Goal: Transaction & Acquisition: Purchase product/service

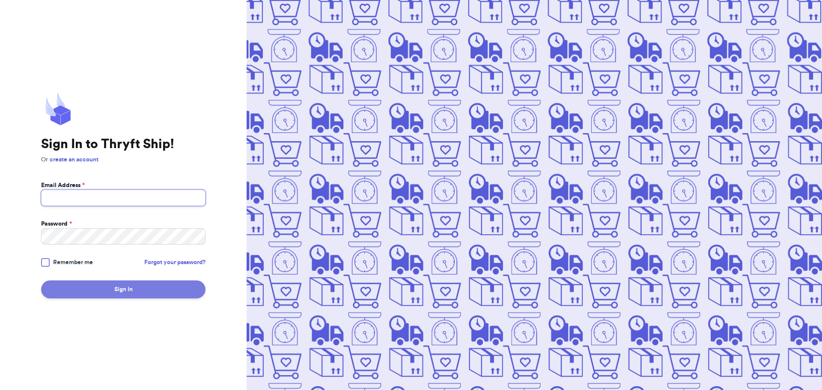
type input "[EMAIL_ADDRESS][DOMAIN_NAME]"
click at [134, 291] on button "Sign In" at bounding box center [123, 289] width 164 height 18
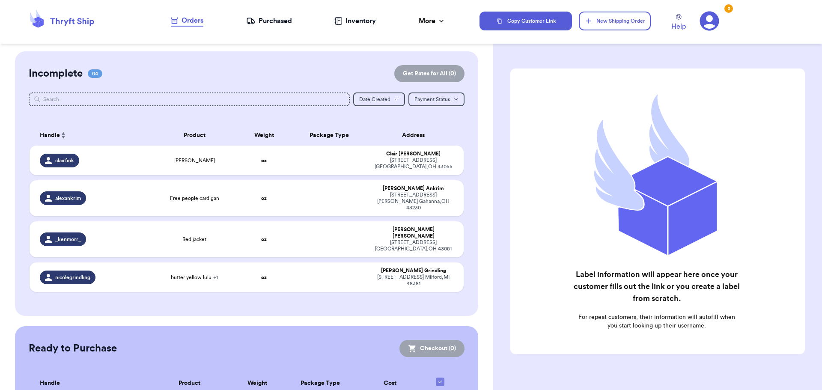
scroll to position [44, 0]
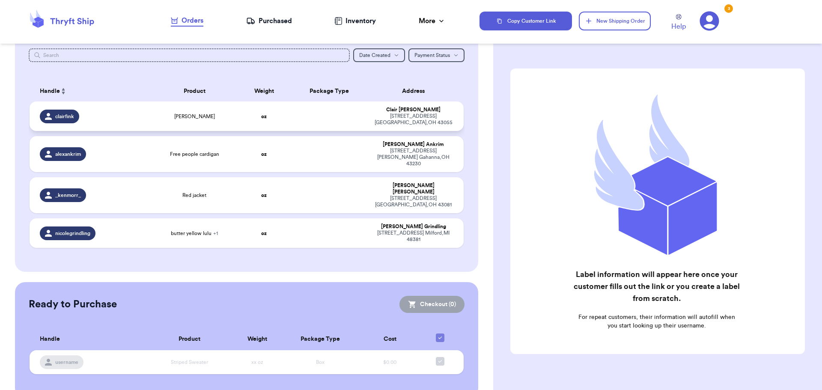
click at [360, 108] on td at bounding box center [329, 116] width 78 height 30
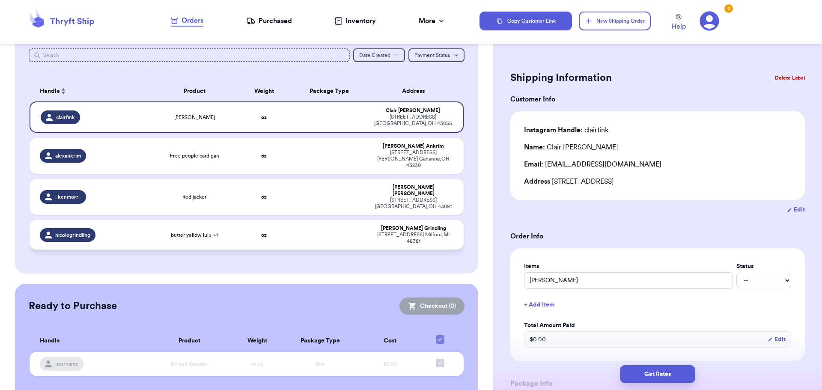
click at [308, 220] on td at bounding box center [329, 235] width 78 height 30
type input "butter yellow lulu"
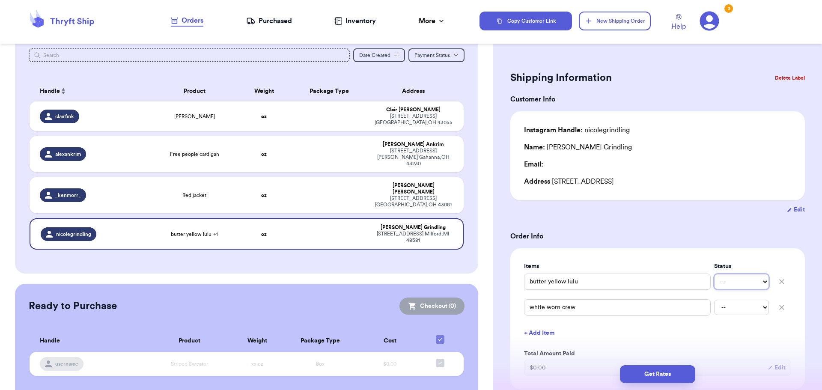
click at [742, 283] on select "-- Paid Owes" at bounding box center [741, 281] width 55 height 15
click at [741, 283] on select "-- Paid Owes" at bounding box center [741, 281] width 55 height 15
click at [573, 216] on form "Shipping Information Delete Label Customer Info Instagram Handle: nicolegrindli…" at bounding box center [657, 383] width 295 height 629
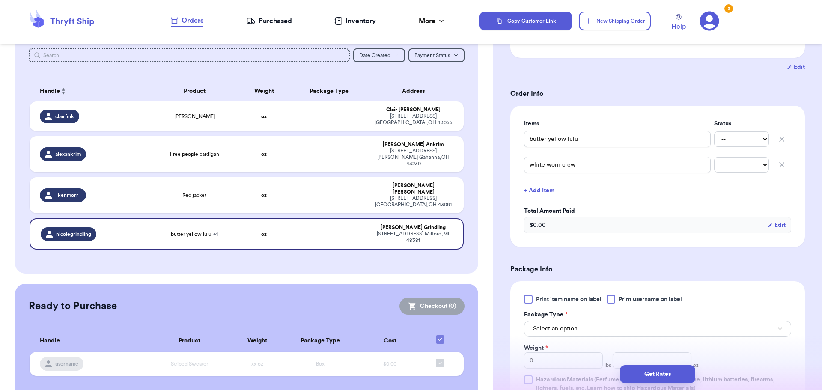
scroll to position [214, 0]
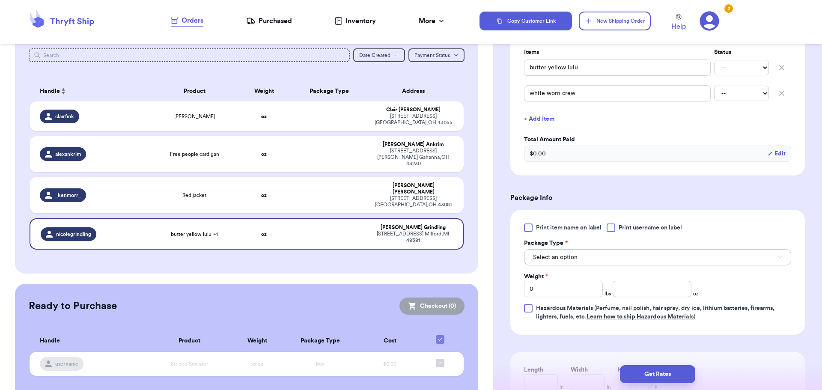
click at [610, 256] on button "Select an option" at bounding box center [657, 257] width 267 height 16
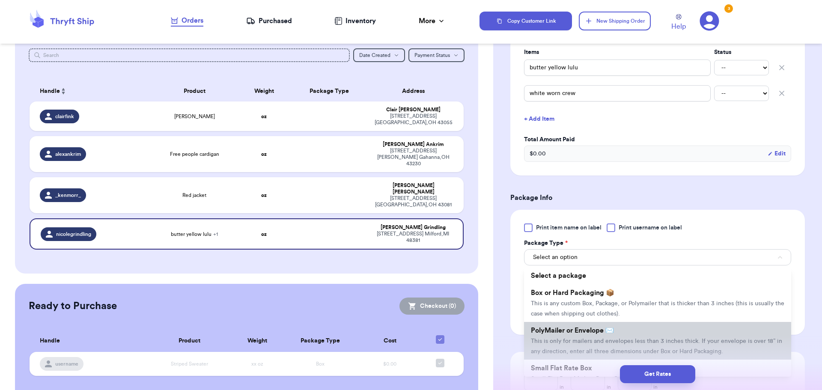
click at [605, 334] on span "PolyMailer or Envelope ✉️" at bounding box center [572, 330] width 83 height 7
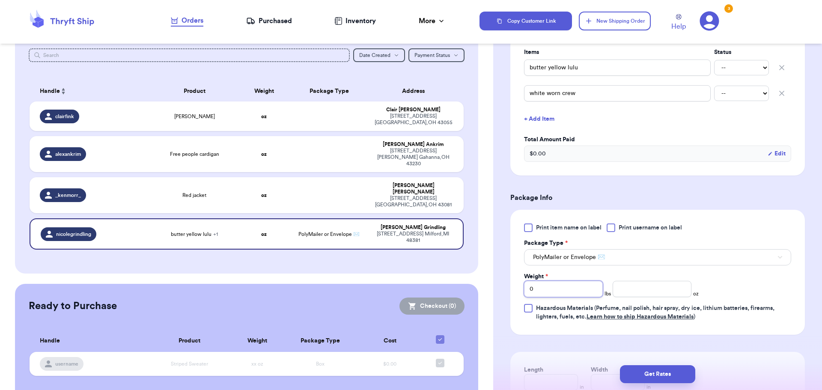
drag, startPoint x: 559, startPoint y: 289, endPoint x: 529, endPoint y: 289, distance: 29.5
click at [529, 289] on input "0" at bounding box center [563, 289] width 79 height 16
type input "2"
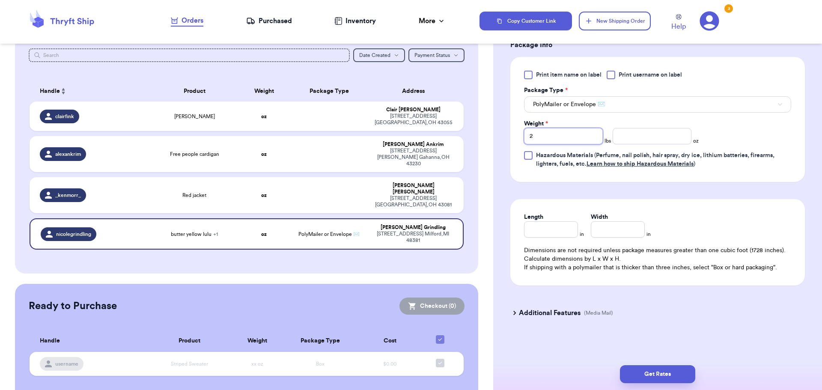
type input "2"
click at [560, 224] on input "Length" at bounding box center [551, 229] width 54 height 16
type input "1"
type input "10"
click at [609, 230] on input "Width *" at bounding box center [618, 229] width 54 height 16
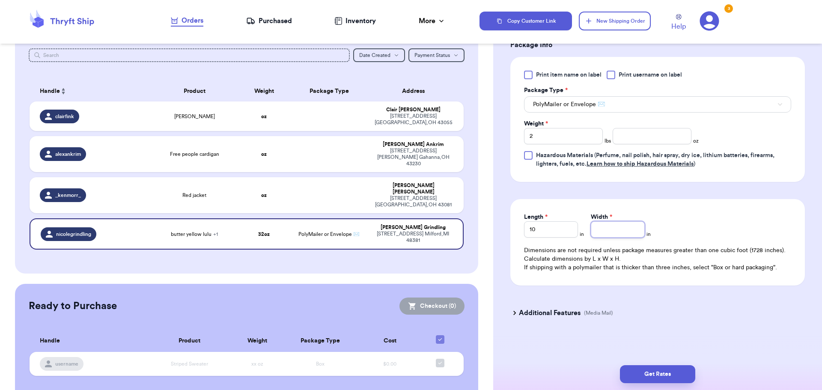
type input "1"
type input "12"
click at [665, 370] on button "Get Rates" at bounding box center [657, 374] width 75 height 18
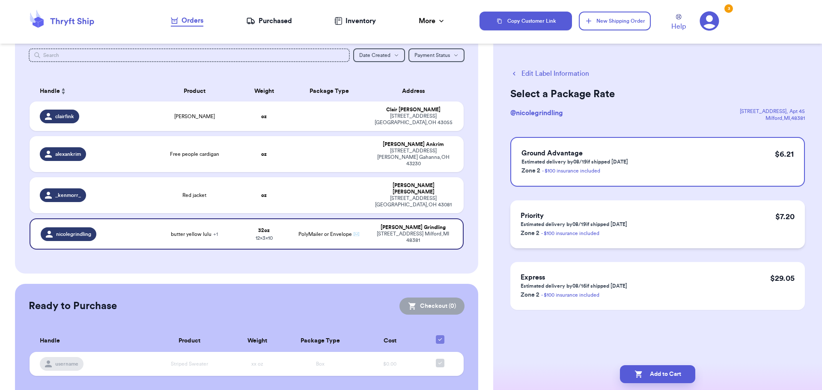
scroll to position [0, 0]
click at [646, 376] on button "Add to Cart" at bounding box center [657, 374] width 75 height 18
checkbox input "true"
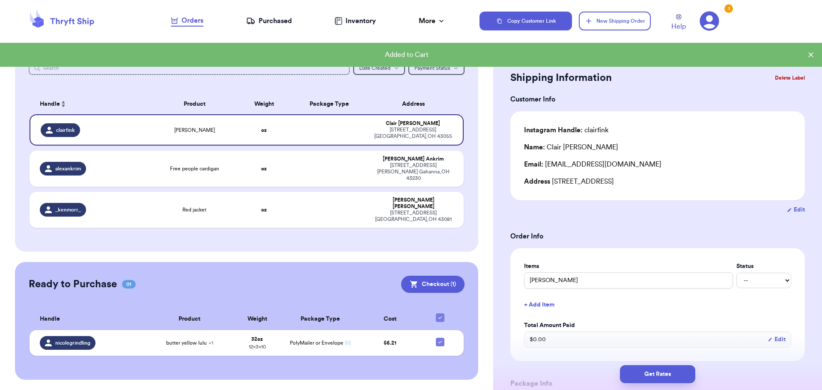
scroll to position [13, 0]
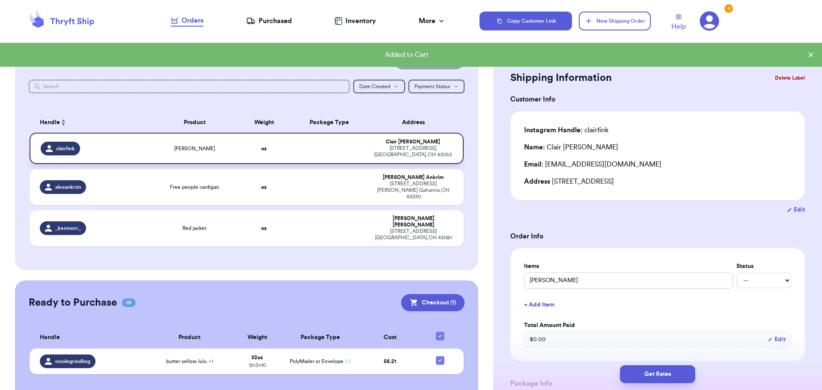
click at [332, 150] on td at bounding box center [329, 148] width 78 height 31
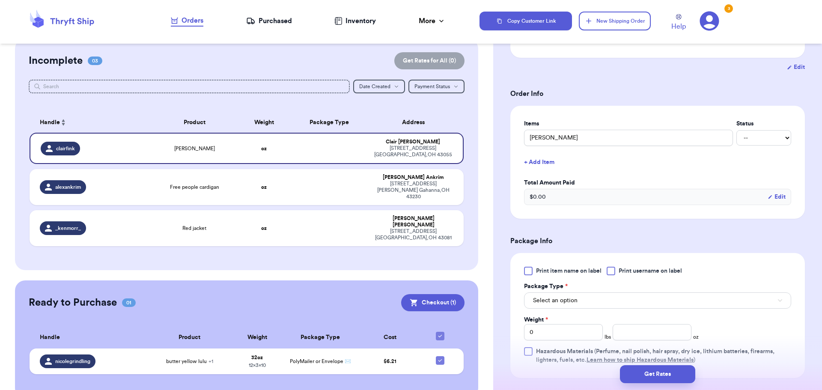
scroll to position [286, 0]
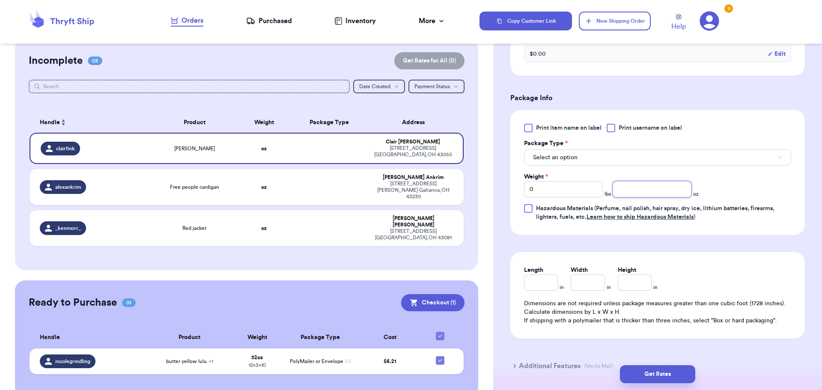
click at [641, 191] on input "number" at bounding box center [652, 189] width 79 height 16
drag, startPoint x: 549, startPoint y: 187, endPoint x: 487, endPoint y: 186, distance: 62.5
click at [487, 186] on div "Customer Link New Order Incomplete 03 Get Rates for All ( 0 ) Get Rates for All…" at bounding box center [411, 195] width 822 height 390
type input "1"
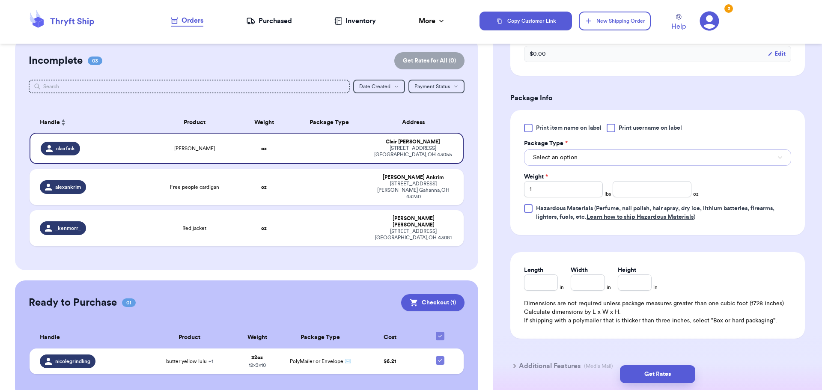
click at [605, 157] on button "Select an option" at bounding box center [657, 157] width 267 height 16
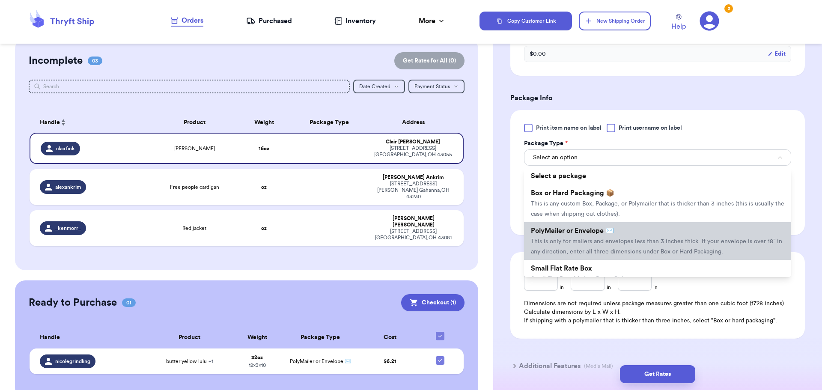
click at [593, 229] on span "PolyMailer or Envelope ✉️" at bounding box center [572, 230] width 83 height 7
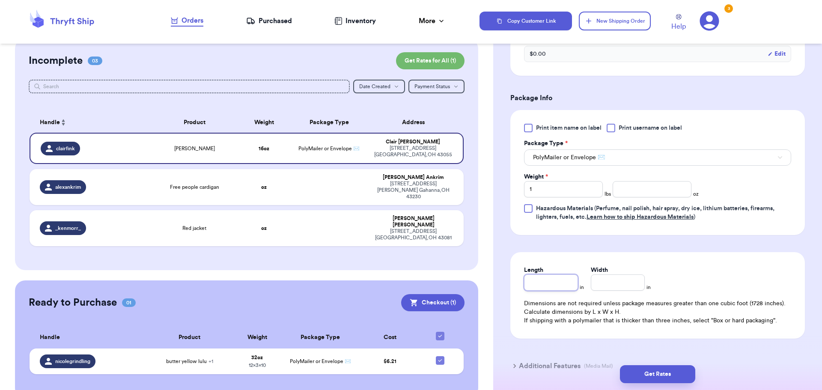
click at [556, 278] on input "Length" at bounding box center [551, 282] width 54 height 16
type input "1"
type input "10"
type input "1"
type input "12"
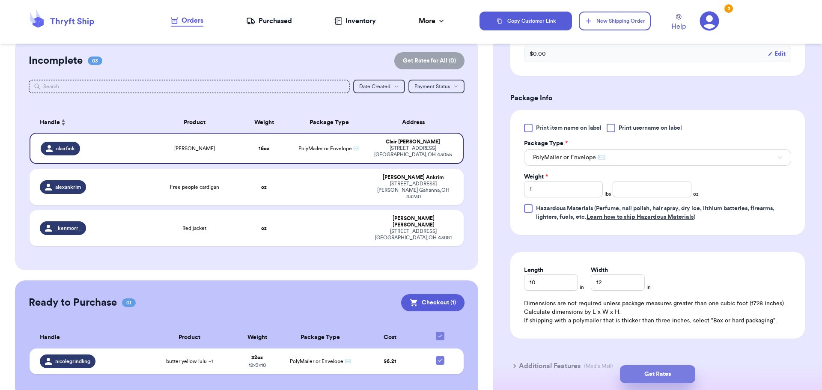
click at [682, 369] on button "Get Rates" at bounding box center [657, 374] width 75 height 18
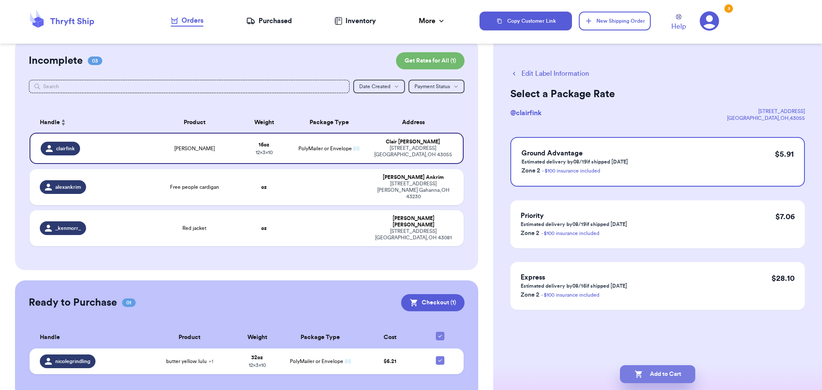
click at [651, 373] on button "Add to Cart" at bounding box center [657, 374] width 75 height 18
checkbox input "true"
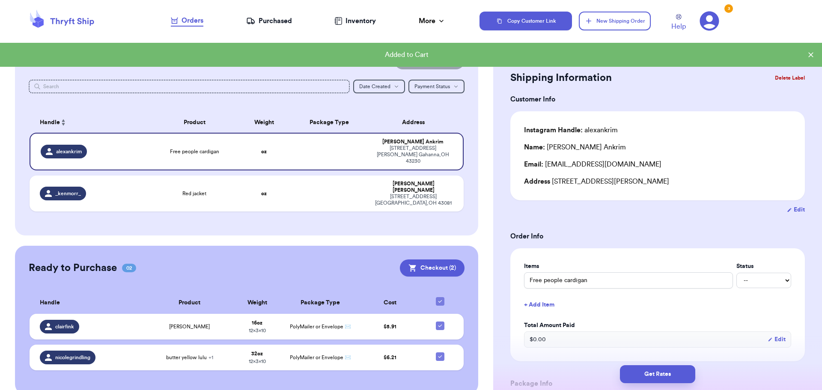
scroll to position [15, 0]
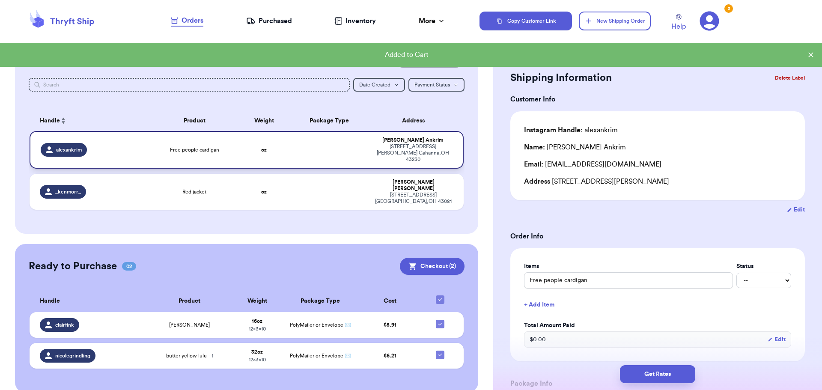
click at [354, 149] on td at bounding box center [329, 150] width 78 height 38
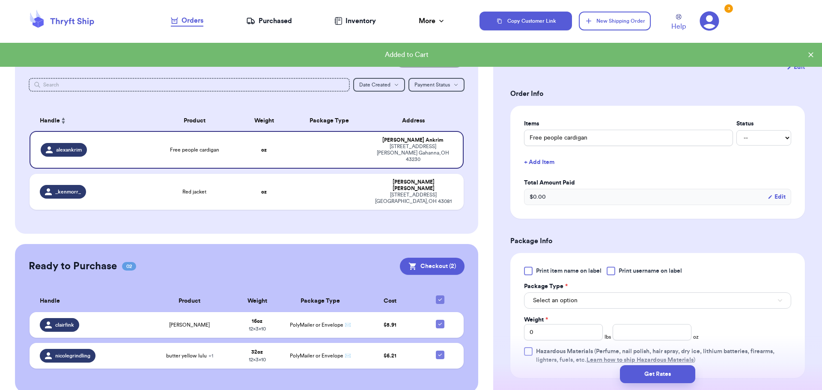
scroll to position [214, 0]
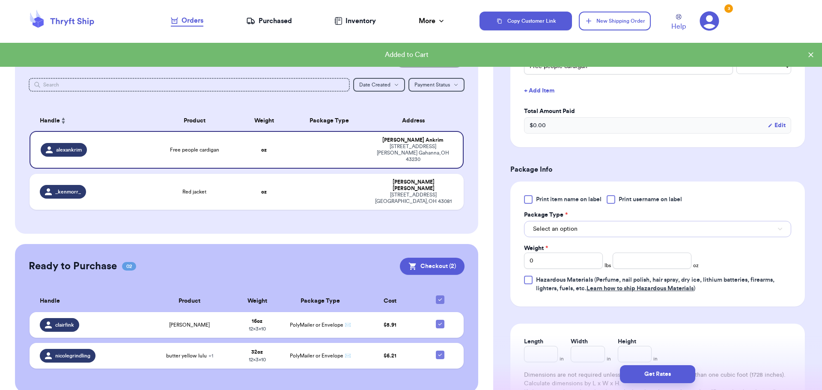
click at [601, 234] on button "Select an option" at bounding box center [657, 229] width 267 height 16
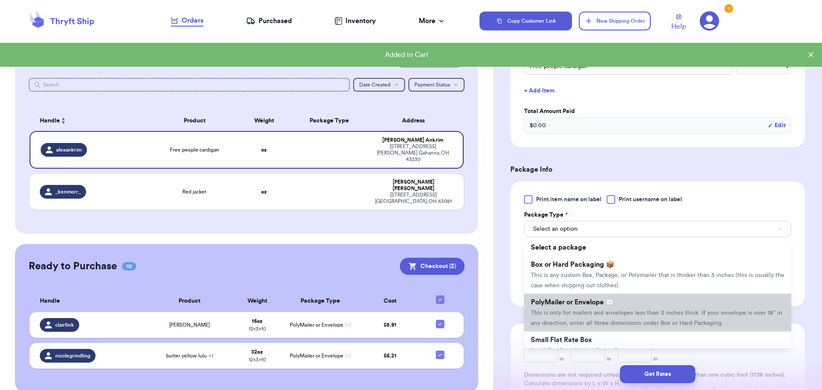
click at [608, 310] on li "PolyMailer or Envelope ✉️ This is only for mailers and envelopes less than 3 in…" at bounding box center [657, 313] width 267 height 38
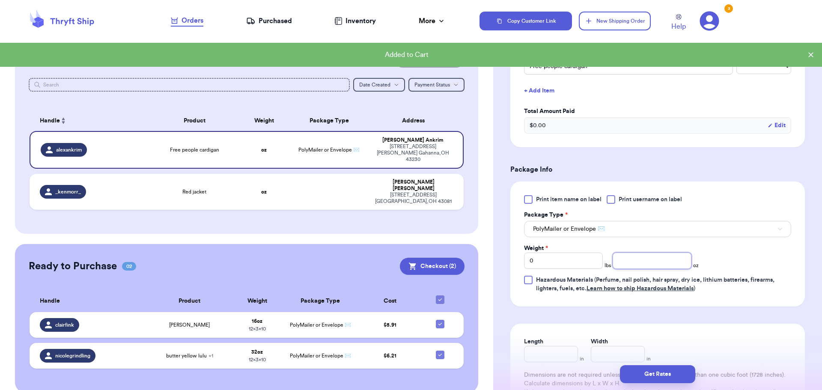
click at [637, 261] on input "number" at bounding box center [652, 261] width 79 height 16
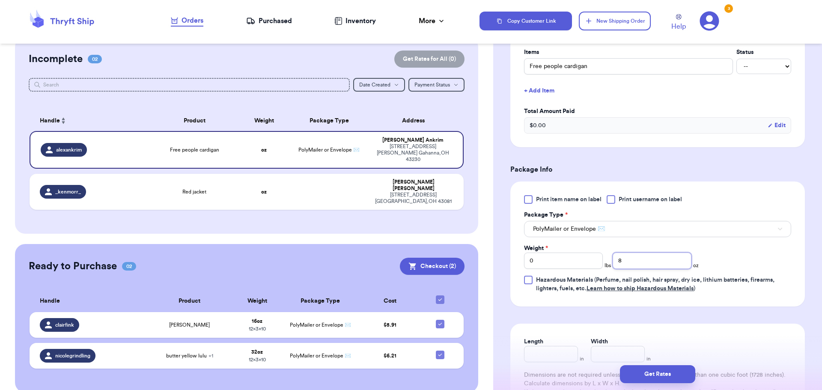
scroll to position [339, 0]
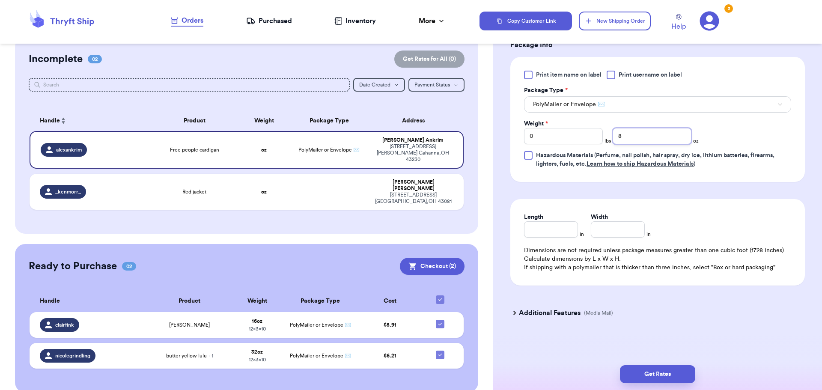
type input "8"
click at [561, 232] on input "Length" at bounding box center [551, 229] width 54 height 16
type input "10"
type input "12"
click at [669, 374] on button "Get Rates" at bounding box center [657, 374] width 75 height 18
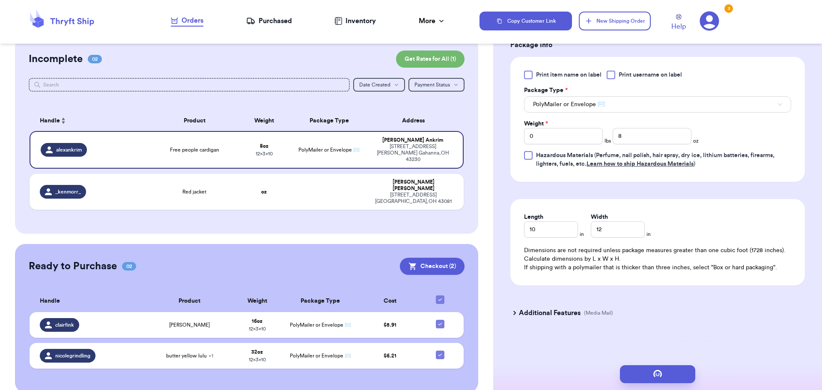
scroll to position [0, 0]
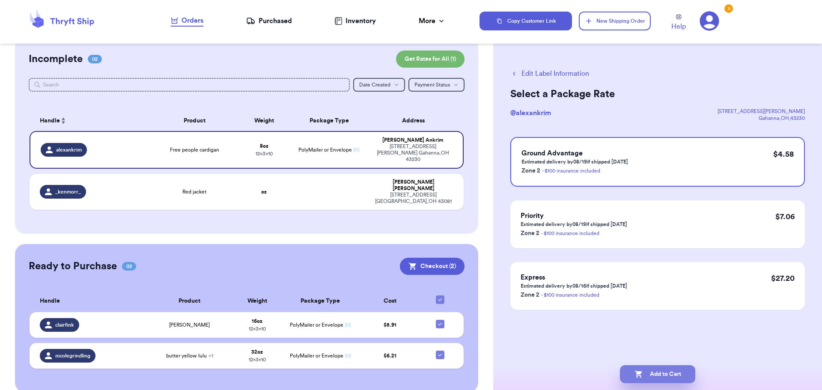
click at [665, 369] on button "Add to Cart" at bounding box center [657, 374] width 75 height 18
checkbox input "true"
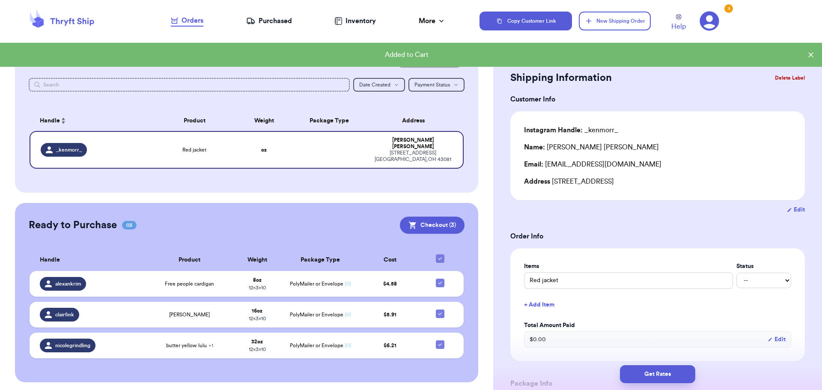
scroll to position [11, 0]
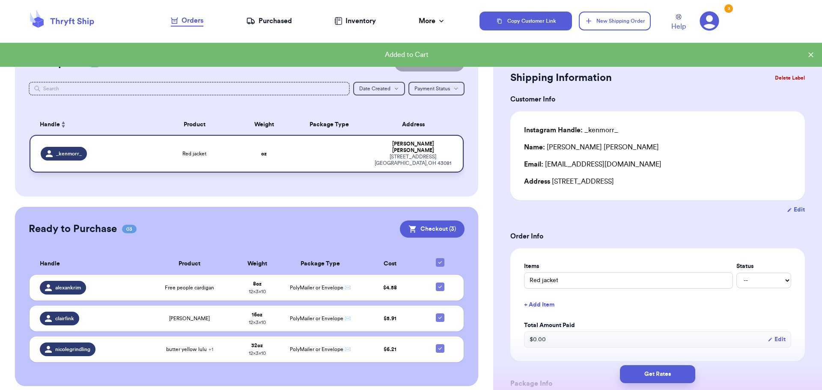
click at [341, 154] on td at bounding box center [329, 154] width 78 height 38
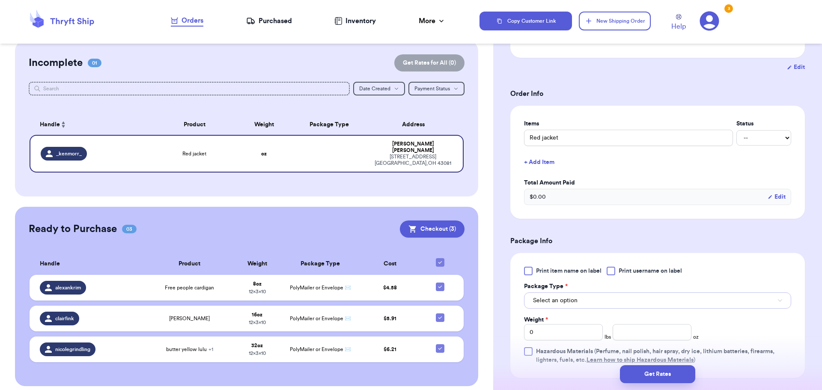
click at [584, 301] on button "Select an option" at bounding box center [657, 300] width 267 height 16
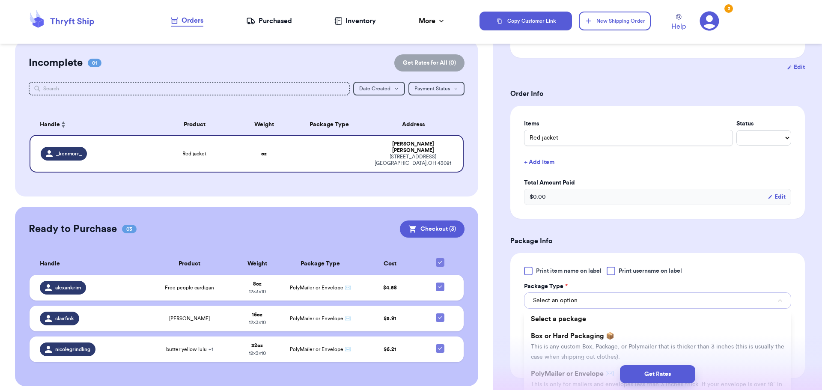
scroll to position [286, 0]
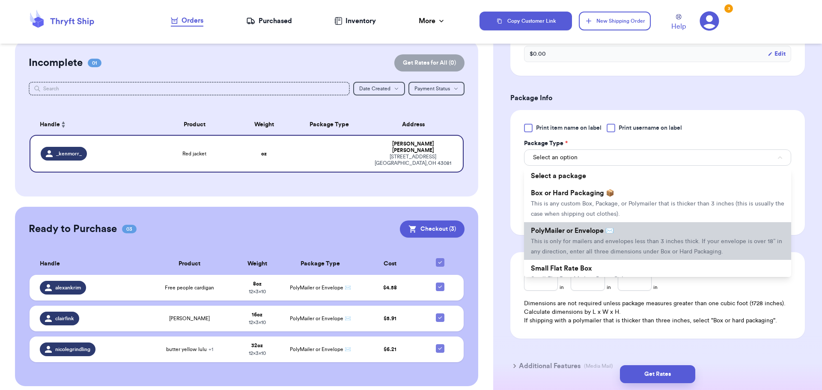
click at [602, 233] on span "PolyMailer or Envelope ✉️" at bounding box center [572, 230] width 83 height 7
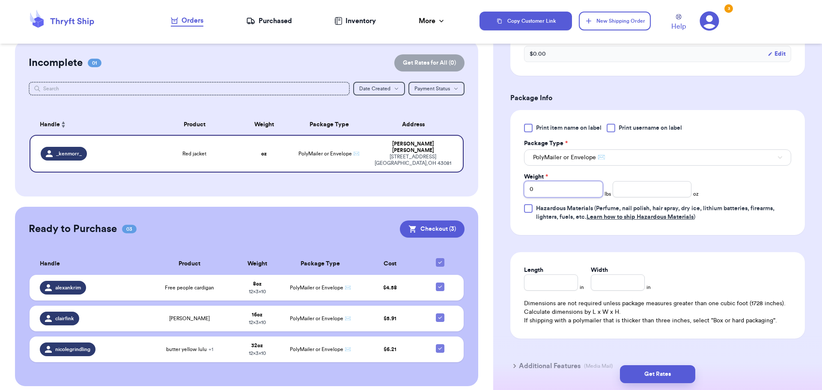
drag, startPoint x: 545, startPoint y: 194, endPoint x: 526, endPoint y: 194, distance: 18.8
click at [526, 194] on input "0" at bounding box center [563, 189] width 79 height 16
type input "1"
click at [543, 286] on input "Length" at bounding box center [551, 282] width 54 height 16
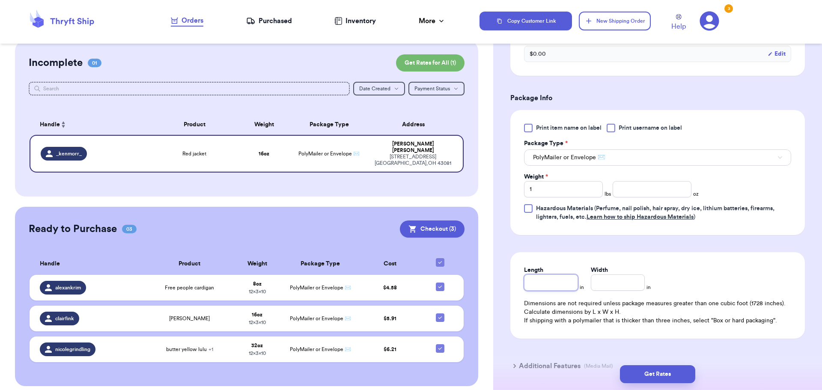
type input "1"
type input "10"
type input "1"
type input "12"
click at [666, 377] on button "Get Rates" at bounding box center [657, 374] width 75 height 18
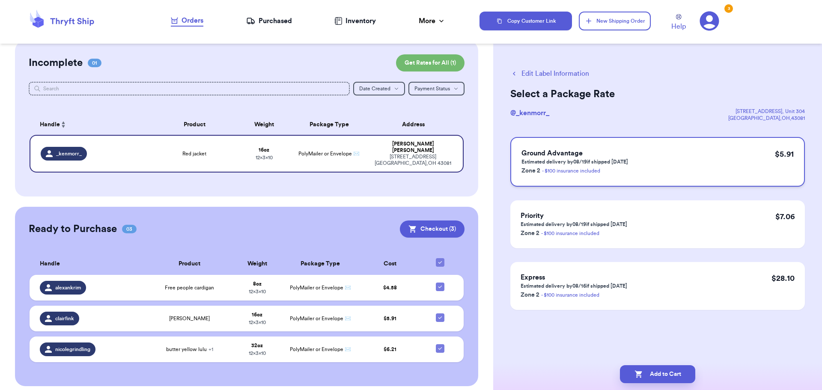
scroll to position [0, 0]
click at [667, 378] on button "Add to Cart" at bounding box center [657, 374] width 75 height 18
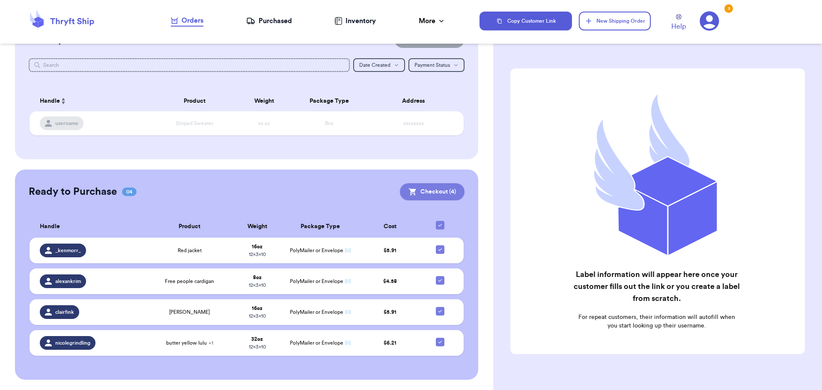
click at [443, 186] on button "Checkout ( 4 )" at bounding box center [432, 191] width 65 height 17
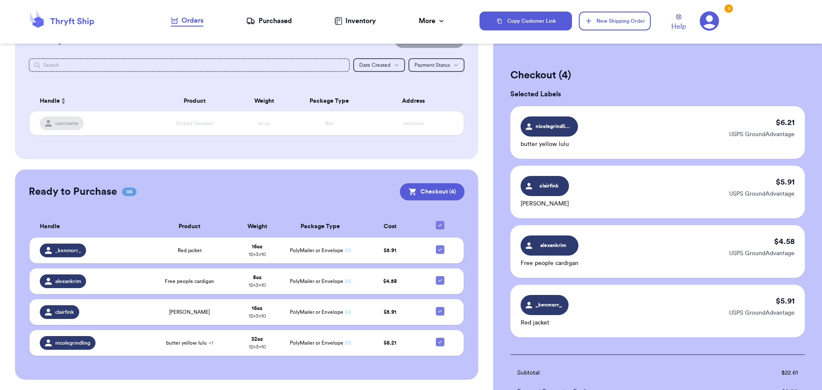
scroll to position [166, 0]
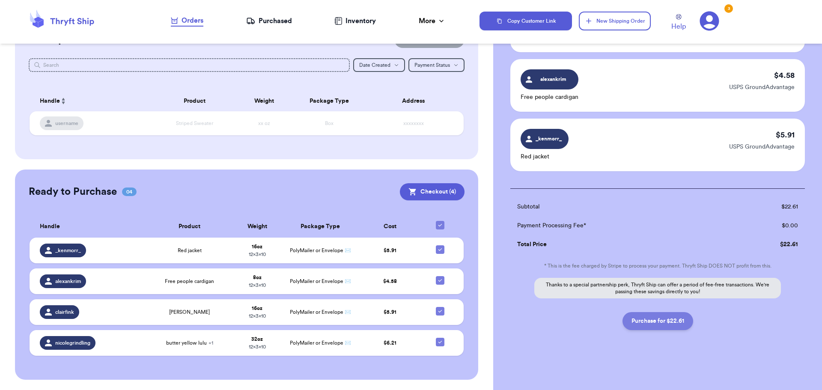
click at [649, 324] on button "Purchase for $22.61" at bounding box center [658, 321] width 71 height 18
checkbox input "false"
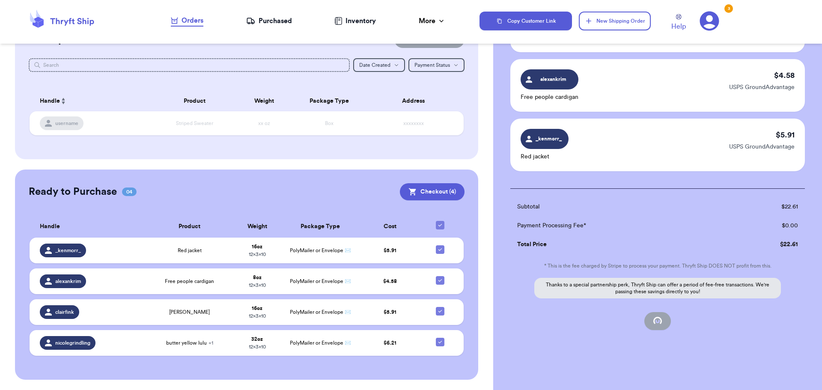
checkbox input "false"
checkbox input "true"
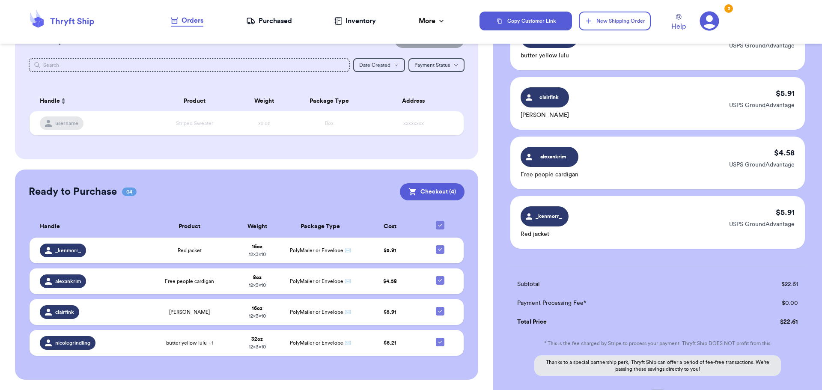
scroll to position [0, 0]
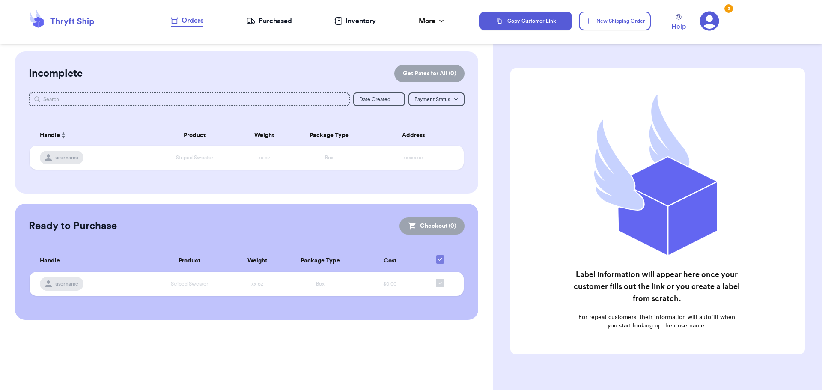
click at [357, 26] on nav "Orders Purchased Inventory More Stats Completed Orders" at bounding box center [308, 21] width 343 height 28
click at [280, 20] on div "Purchased" at bounding box center [269, 21] width 46 height 10
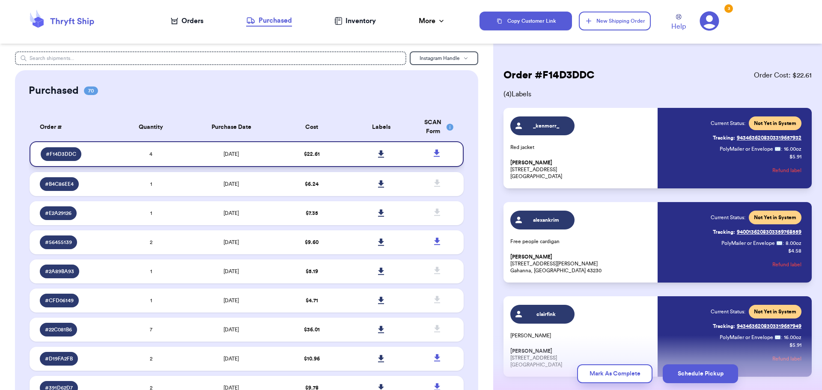
click at [340, 157] on td "$ 22.61" at bounding box center [311, 154] width 69 height 26
click at [372, 154] on link at bounding box center [381, 154] width 19 height 19
